Goal: Task Accomplishment & Management: Complete application form

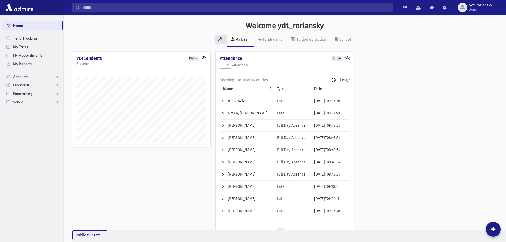
scroll to position [255, 442]
click at [17, 101] on span "School" at bounding box center [18, 102] width 11 height 5
click at [28, 118] on span "Attendance" at bounding box center [26, 119] width 20 height 5
click at [27, 127] on span "Entry" at bounding box center [24, 127] width 9 height 5
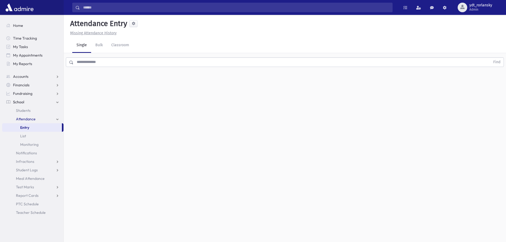
click at [133, 63] on input "text" at bounding box center [282, 62] width 417 height 10
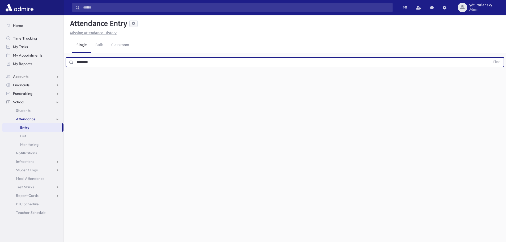
click at [490, 58] on button "Find" at bounding box center [497, 62] width 14 height 9
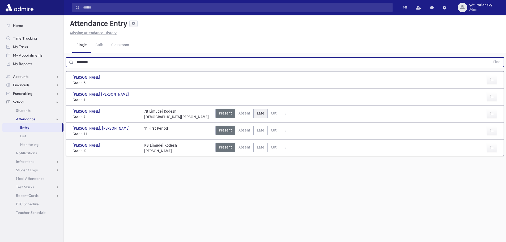
click at [258, 112] on span "Late" at bounding box center [260, 113] width 7 height 6
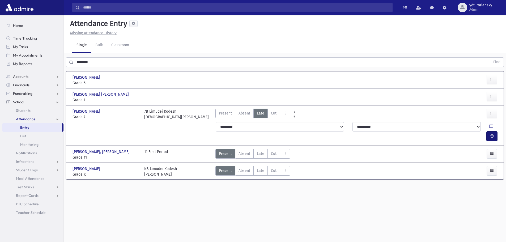
click at [491, 134] on icon "button" at bounding box center [492, 136] width 4 height 5
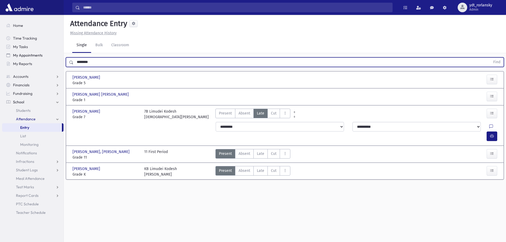
drag, startPoint x: 99, startPoint y: 64, endPoint x: 55, endPoint y: 58, distance: 44.3
click at [55, 58] on div "Search Results All Accounts" at bounding box center [253, 127] width 506 height 254
click at [490, 58] on button "Find" at bounding box center [497, 62] width 14 height 9
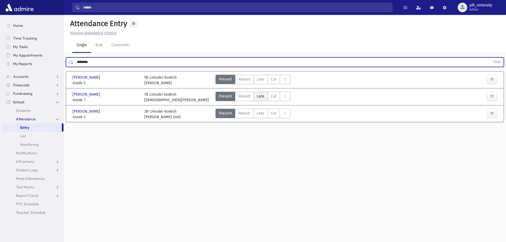
click at [261, 96] on span "Late" at bounding box center [260, 96] width 7 height 6
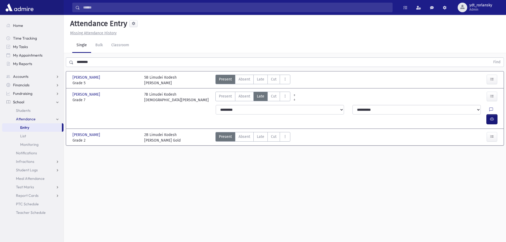
click at [494, 114] on button "button" at bounding box center [491, 119] width 11 height 10
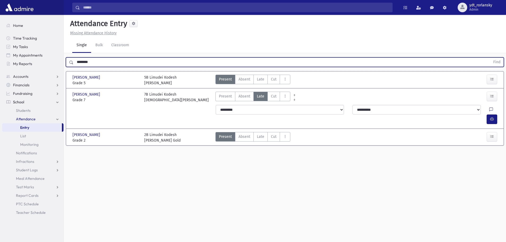
drag, startPoint x: 104, startPoint y: 63, endPoint x: 65, endPoint y: 56, distance: 39.8
click at [65, 56] on div "******** Find" at bounding box center [285, 61] width 442 height 16
click at [490, 58] on button "Find" at bounding box center [497, 62] width 14 height 9
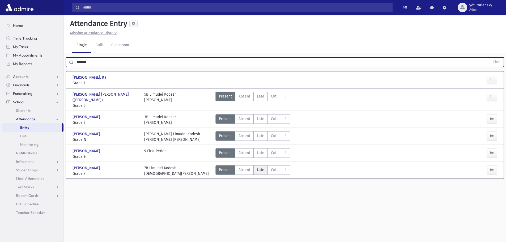
click at [260, 167] on span "Late" at bounding box center [260, 170] width 7 height 6
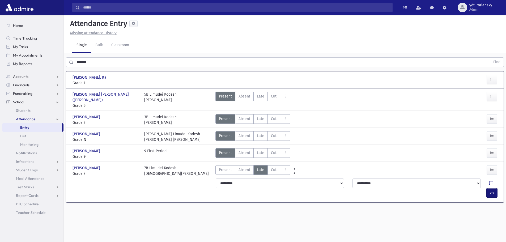
click at [494, 188] on button "button" at bounding box center [491, 193] width 11 height 10
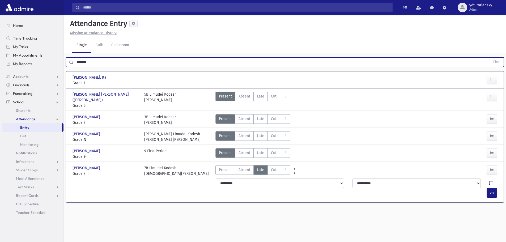
drag, startPoint x: 100, startPoint y: 63, endPoint x: 59, endPoint y: 54, distance: 41.8
click at [59, 54] on div "Search Results All Accounts" at bounding box center [253, 127] width 506 height 254
click at [490, 58] on button "Find" at bounding box center [497, 62] width 14 height 9
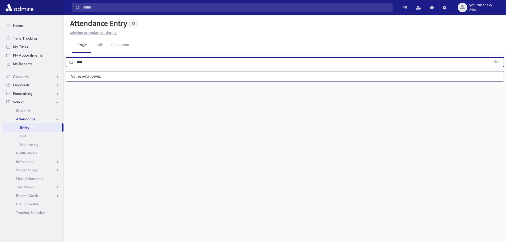
click at [490, 58] on button "Find" at bounding box center [497, 62] width 14 height 9
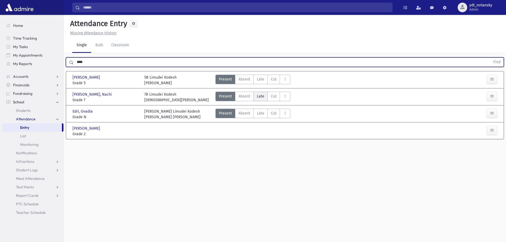
click at [259, 93] on label "Late L" at bounding box center [260, 97] width 14 height 10
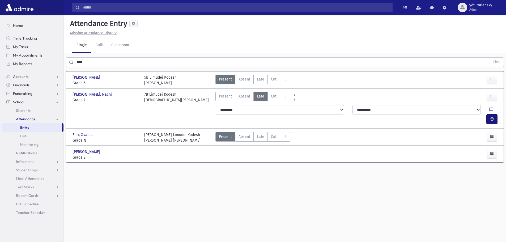
click at [491, 117] on icon "button" at bounding box center [492, 119] width 4 height 5
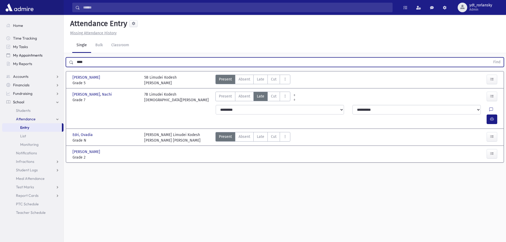
drag, startPoint x: 94, startPoint y: 66, endPoint x: 60, endPoint y: 59, distance: 35.0
click at [60, 59] on div "Search Results All Accounts" at bounding box center [253, 127] width 506 height 254
type input "*******"
click at [490, 58] on button "Find" at bounding box center [497, 62] width 14 height 9
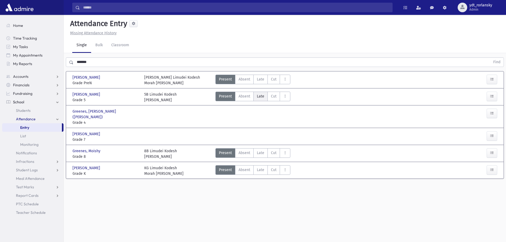
click at [260, 96] on span "Late" at bounding box center [260, 96] width 7 height 6
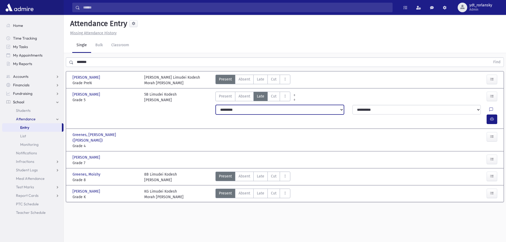
click at [258, 111] on select "**********" at bounding box center [280, 110] width 128 height 10
select select "*******"
click at [216, 105] on select "**********" at bounding box center [280, 110] width 128 height 10
click at [491, 117] on icon "button" at bounding box center [492, 119] width 4 height 5
click at [141, 221] on div "Attendance Entry Missing Attendance History Single Bulk Classroom ******* Find …" at bounding box center [285, 128] width 442 height 227
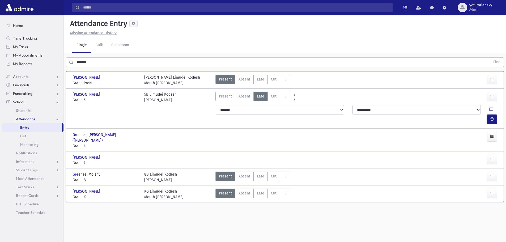
click at [11, 230] on section "Home Time Tracking My Tasks My Appointments My Reports Accounts Accounts Accoun…" at bounding box center [31, 128] width 63 height 227
